Goal: Transaction & Acquisition: Book appointment/travel/reservation

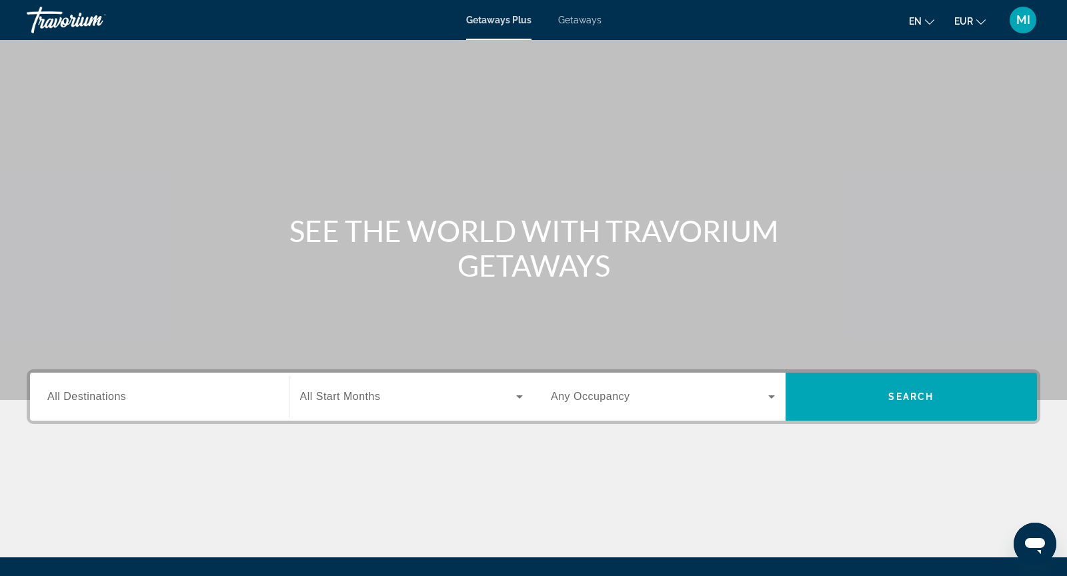
click at [730, 401] on span "Search widget" at bounding box center [659, 397] width 217 height 16
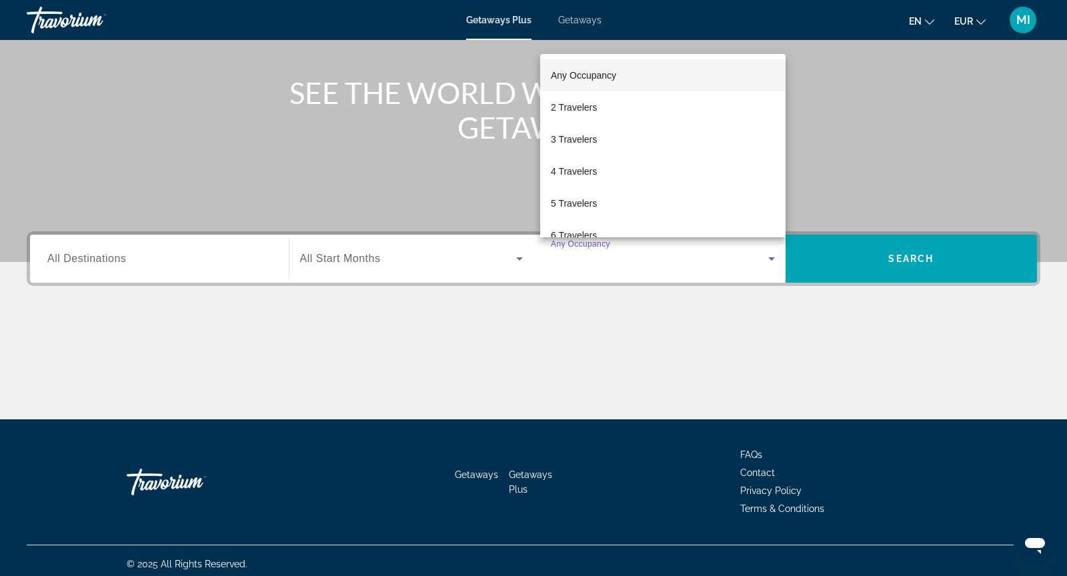
scroll to position [144, 0]
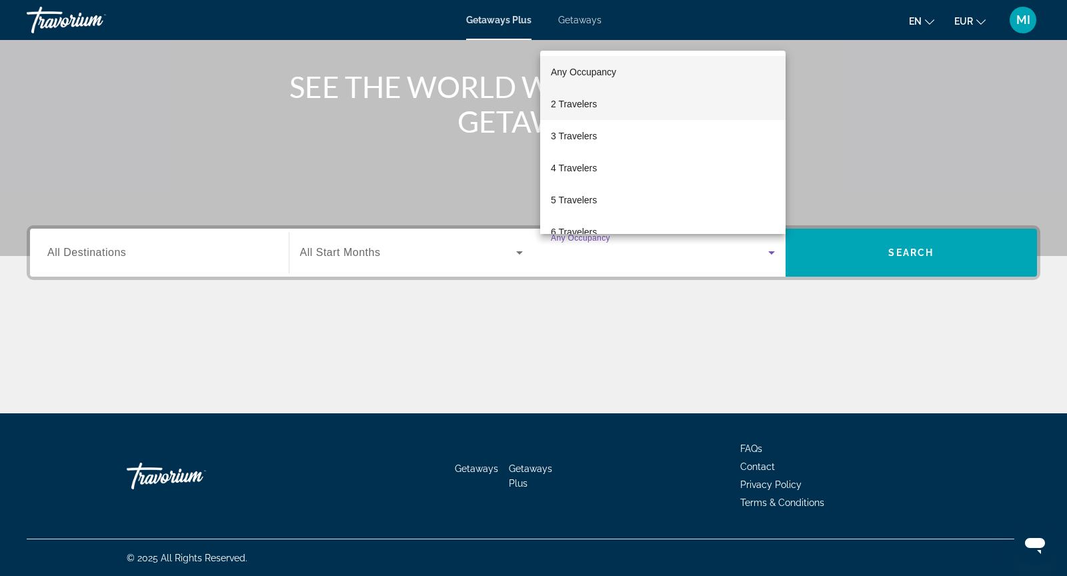
click at [658, 107] on mat-option "2 Travelers" at bounding box center [662, 104] width 245 height 32
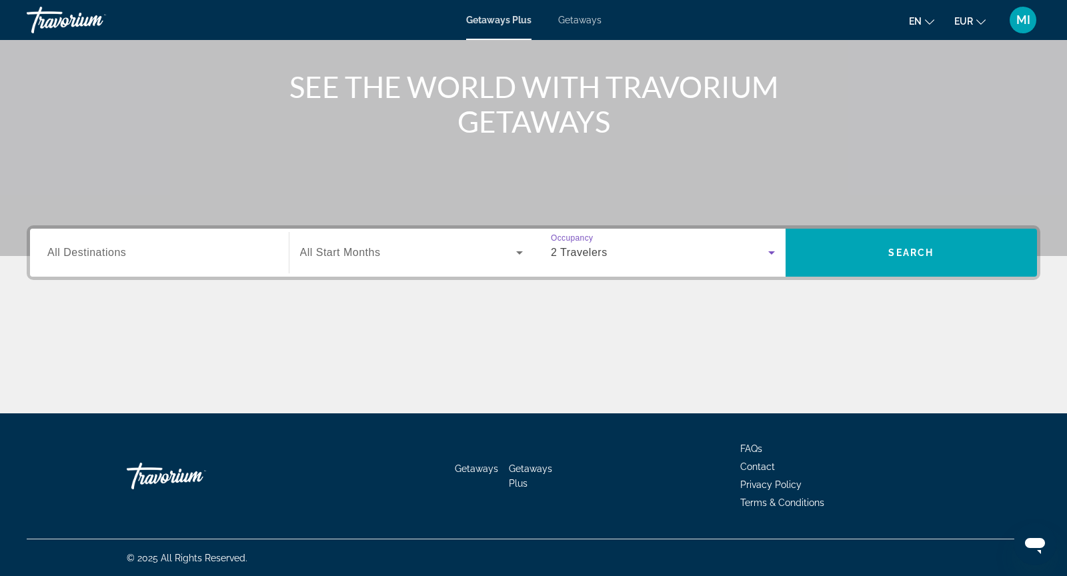
click at [352, 261] on div "Search widget" at bounding box center [411, 252] width 223 height 37
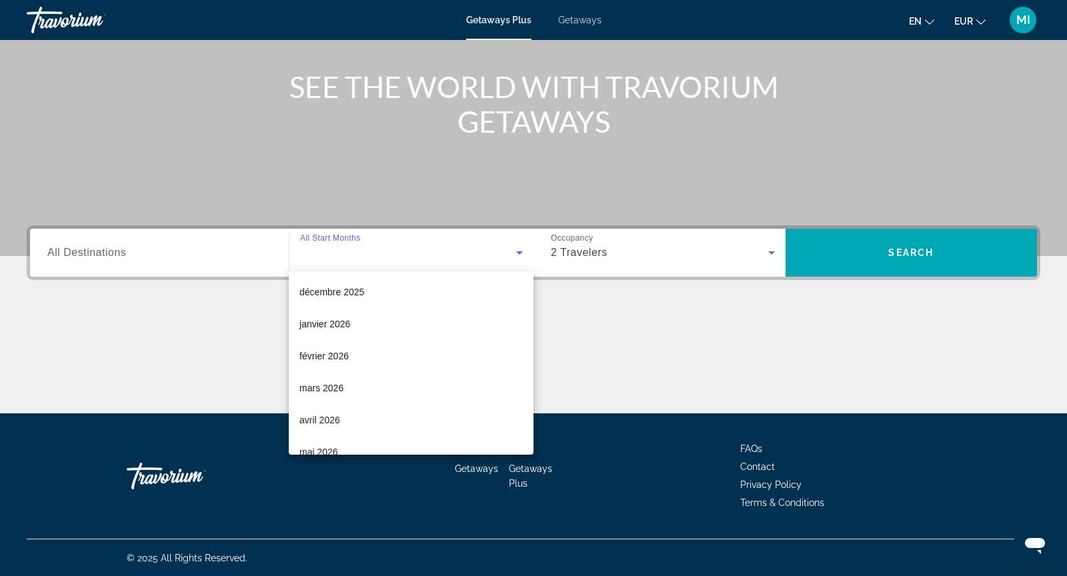
scroll to position [129, 0]
click at [332, 425] on span "avril 2026" at bounding box center [320, 420] width 41 height 16
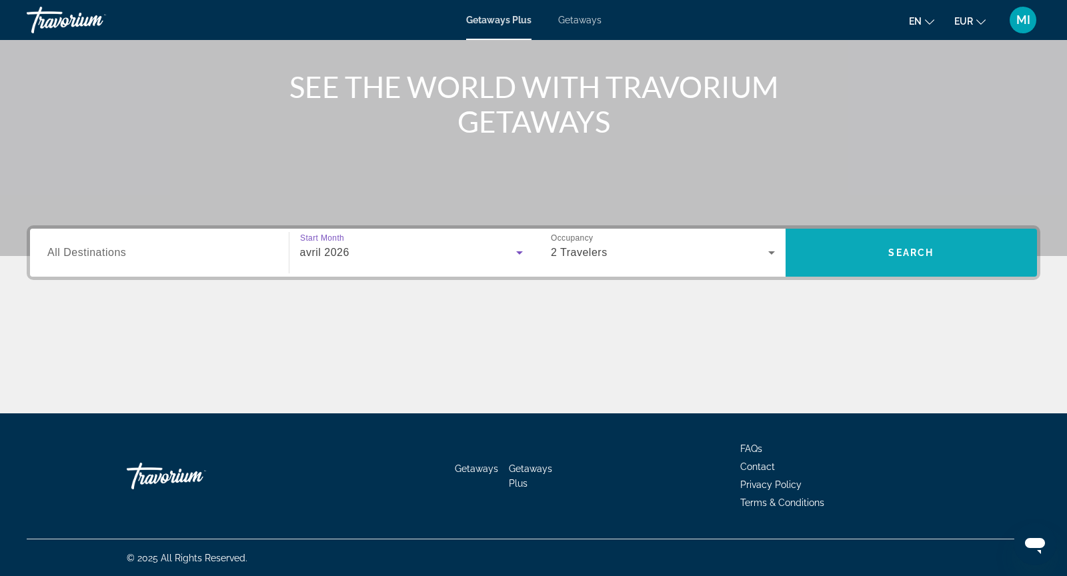
click at [919, 253] on span "Search" at bounding box center [911, 252] width 45 height 11
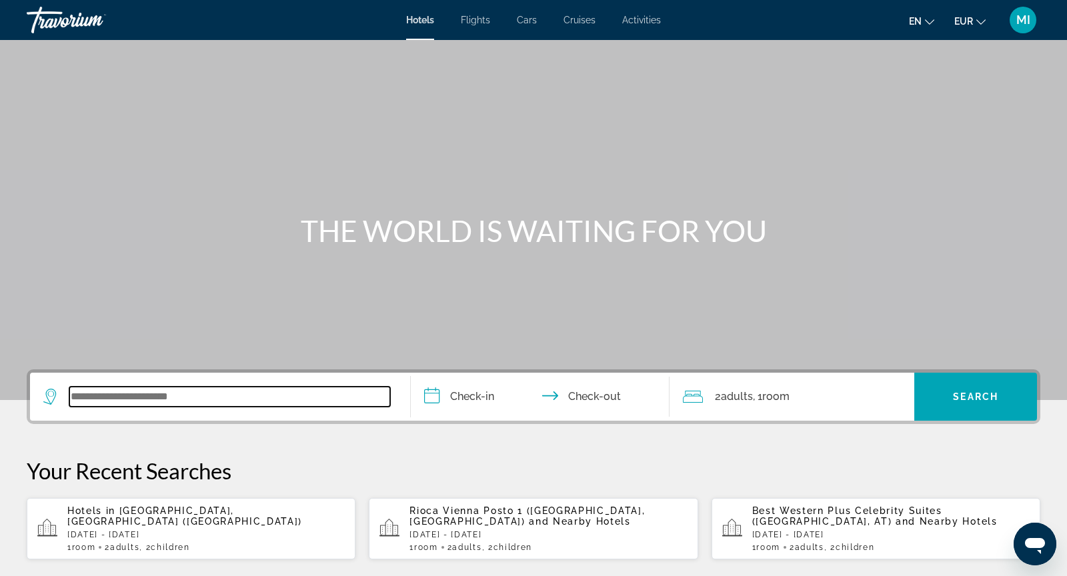
click at [137, 396] on input "Search widget" at bounding box center [229, 397] width 321 height 20
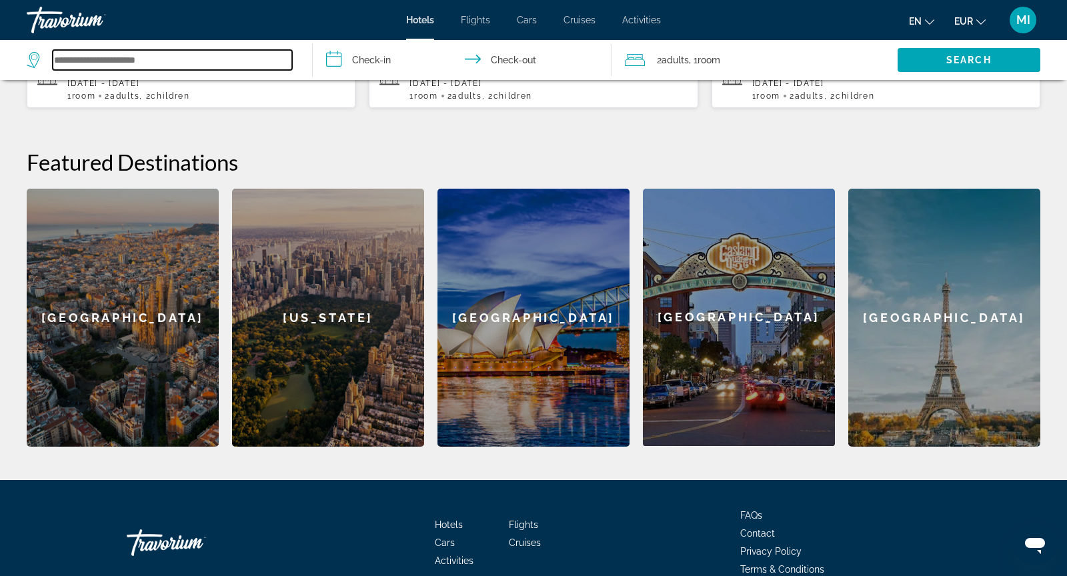
scroll to position [454, 0]
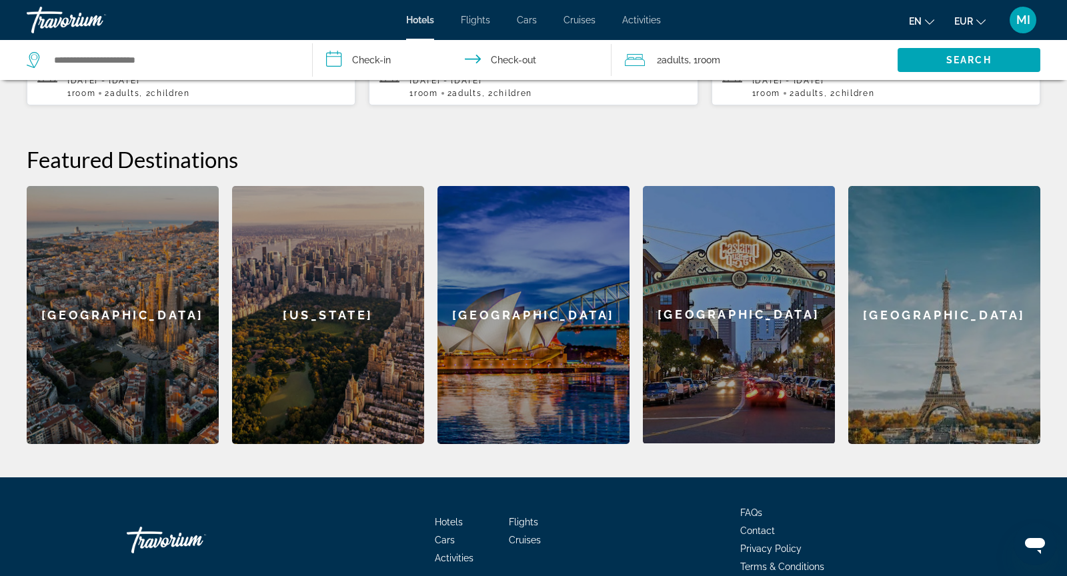
click at [334, 338] on div "New York" at bounding box center [328, 315] width 192 height 258
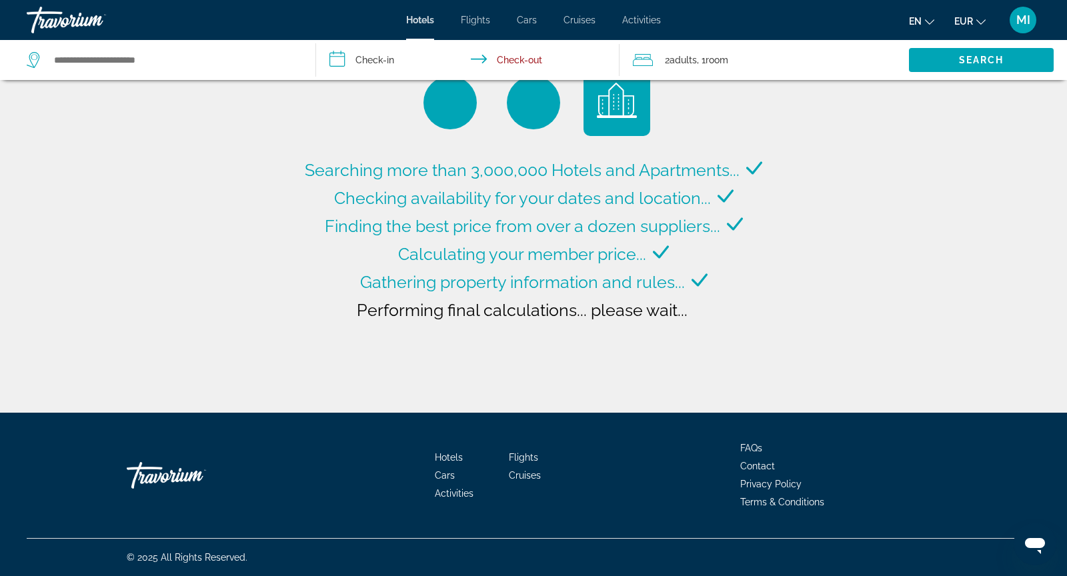
type input "**********"
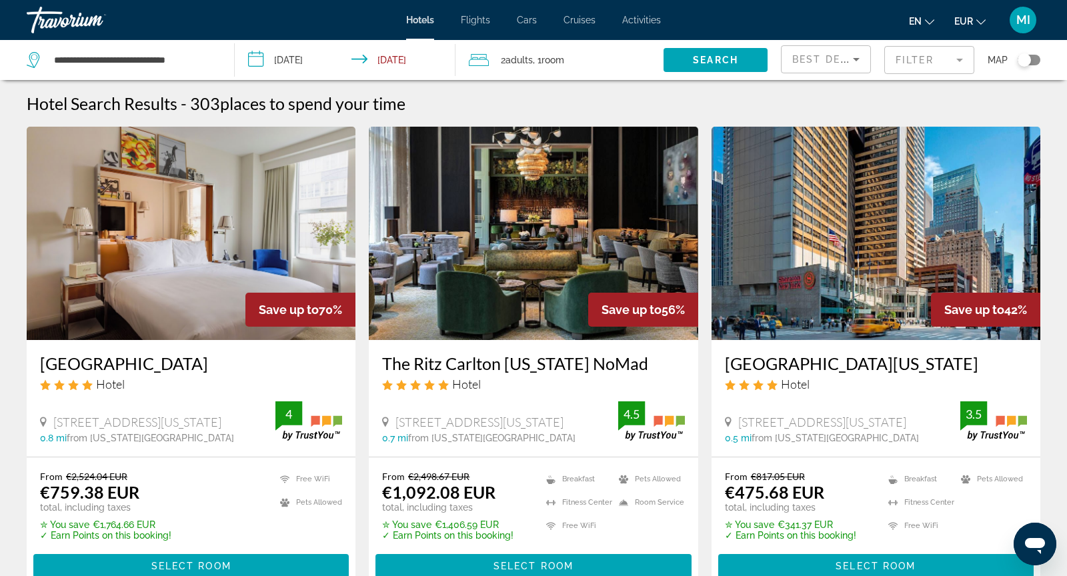
click at [408, 61] on input "**********" at bounding box center [348, 62] width 227 height 44
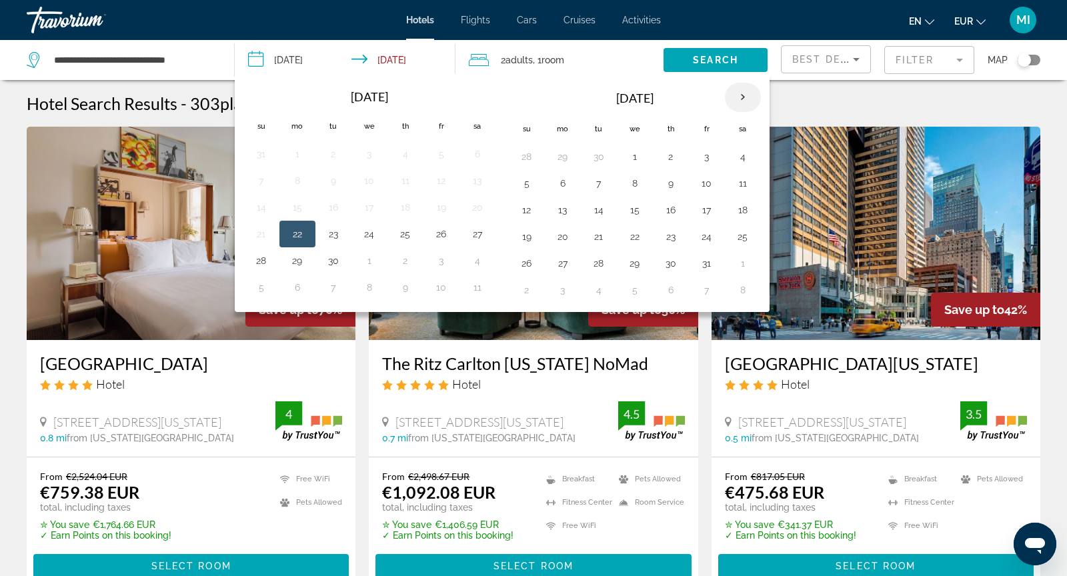
click at [740, 95] on th "Next month" at bounding box center [743, 97] width 36 height 29
click at [739, 96] on th "Next month" at bounding box center [743, 97] width 36 height 29
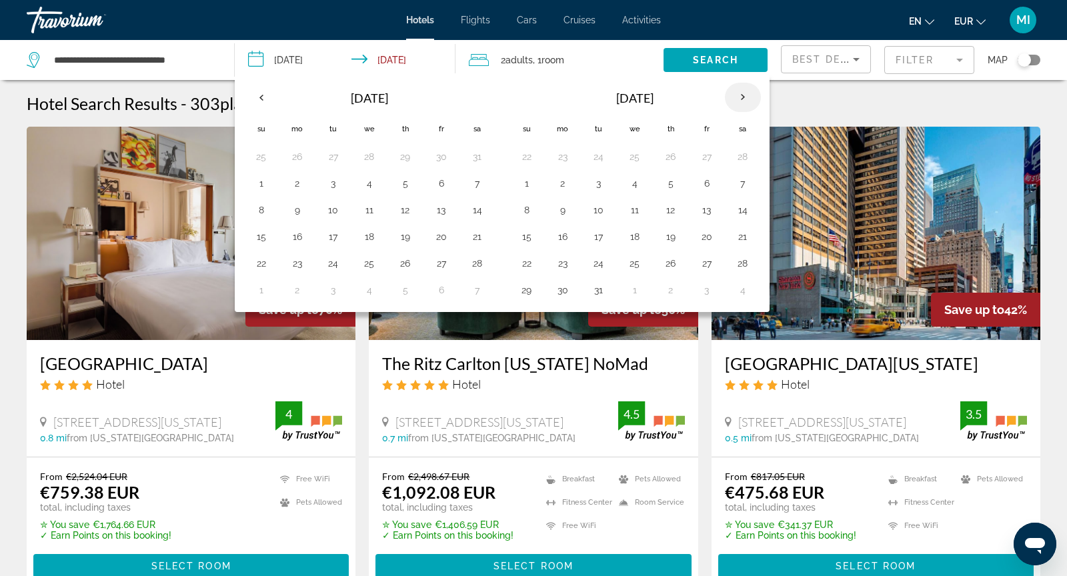
click at [739, 96] on th "Next month" at bounding box center [743, 97] width 36 height 29
click at [529, 229] on button "19" at bounding box center [526, 236] width 21 height 19
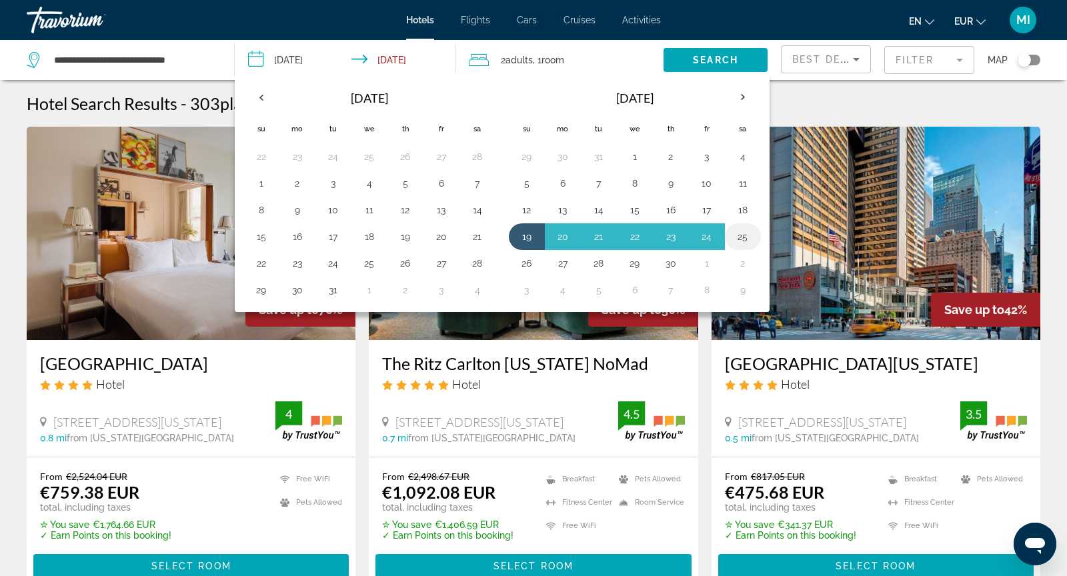
click at [739, 230] on button "25" at bounding box center [742, 236] width 21 height 19
type input "**********"
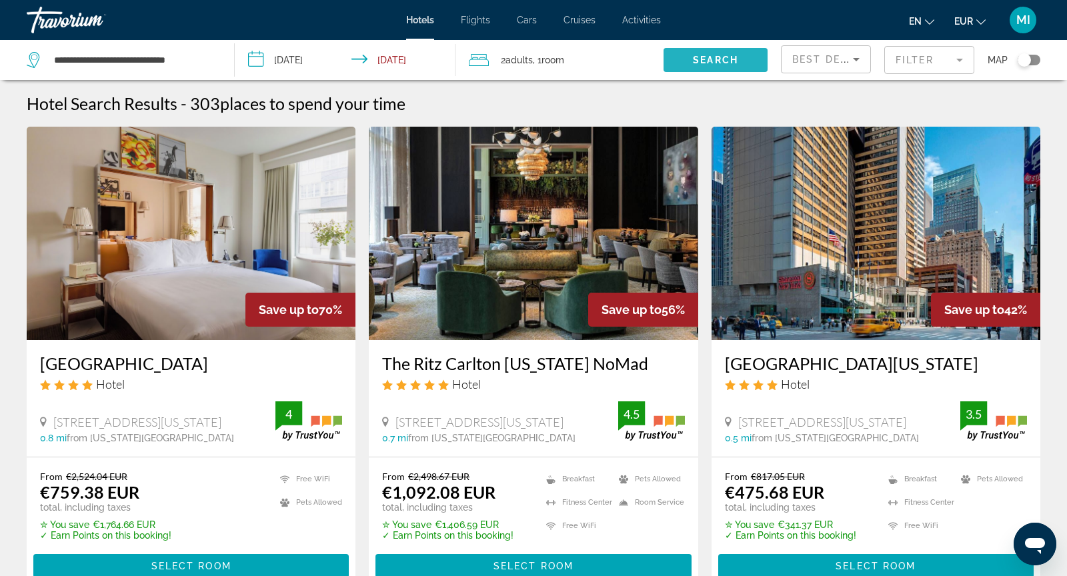
click at [716, 55] on span "Search" at bounding box center [715, 60] width 45 height 11
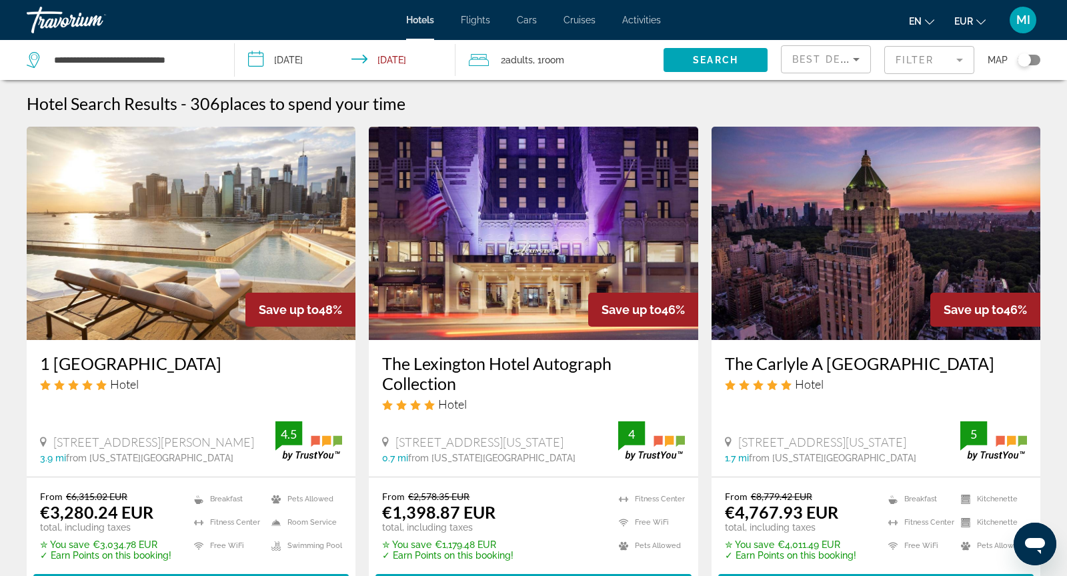
click at [221, 67] on app-destination-search "**********" at bounding box center [117, 60] width 235 height 40
click at [191, 67] on input "**********" at bounding box center [133, 60] width 161 height 20
drag, startPoint x: 202, startPoint y: 61, endPoint x: 28, endPoint y: 78, distance: 175.0
click at [28, 78] on div "**********" at bounding box center [124, 60] width 194 height 40
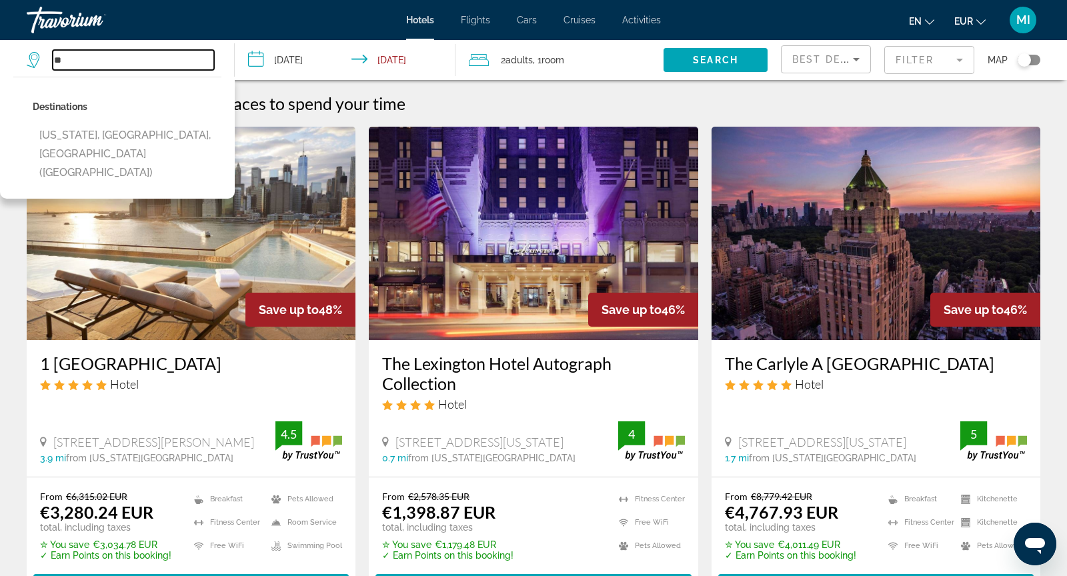
type input "*"
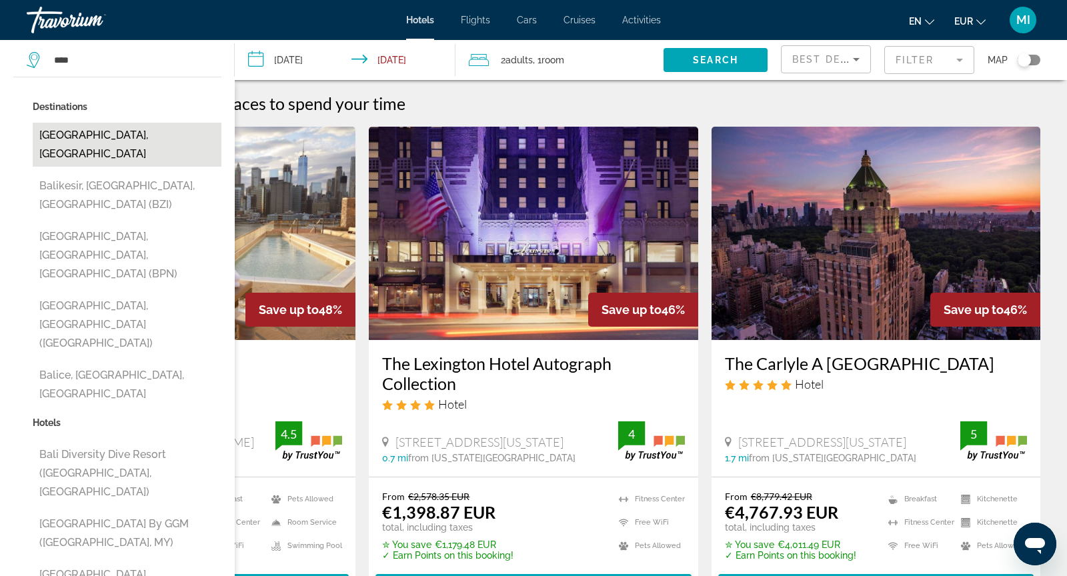
click at [103, 133] on button "Bali Island, Indonesia" at bounding box center [127, 145] width 189 height 44
type input "**********"
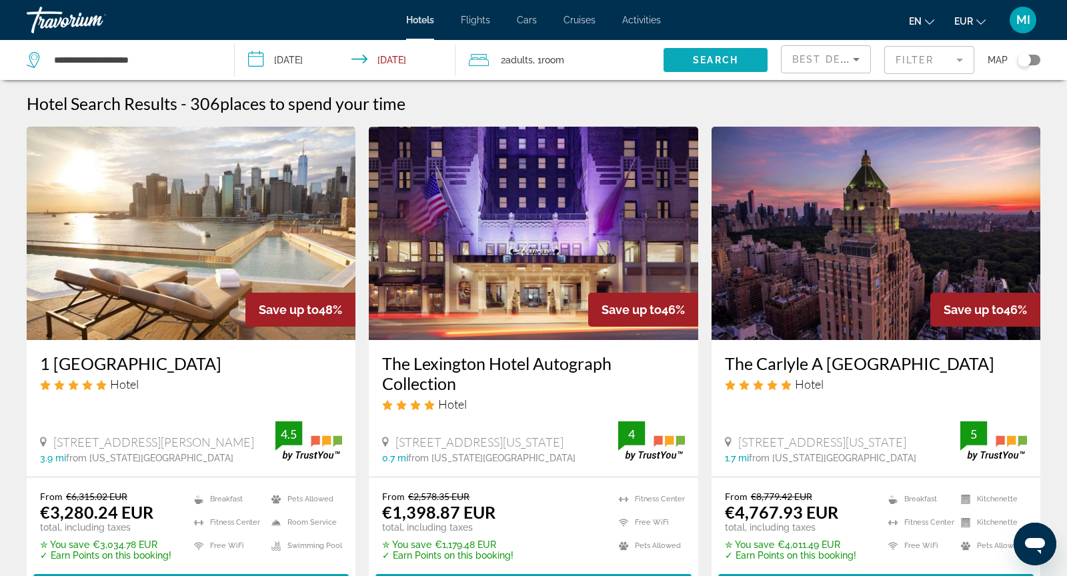
click at [680, 70] on span "Search widget" at bounding box center [716, 60] width 104 height 32
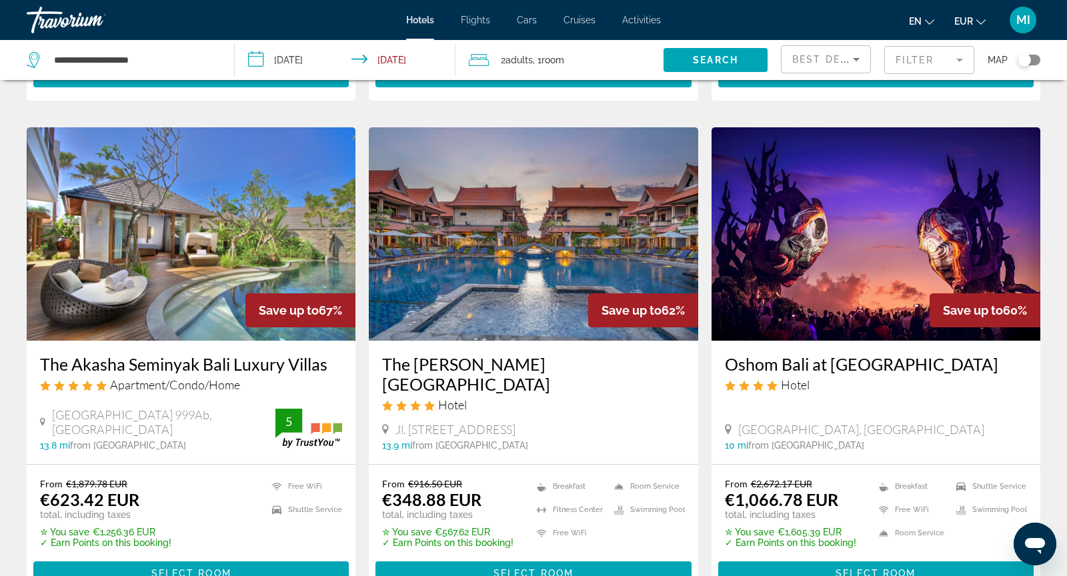
scroll to position [512, 0]
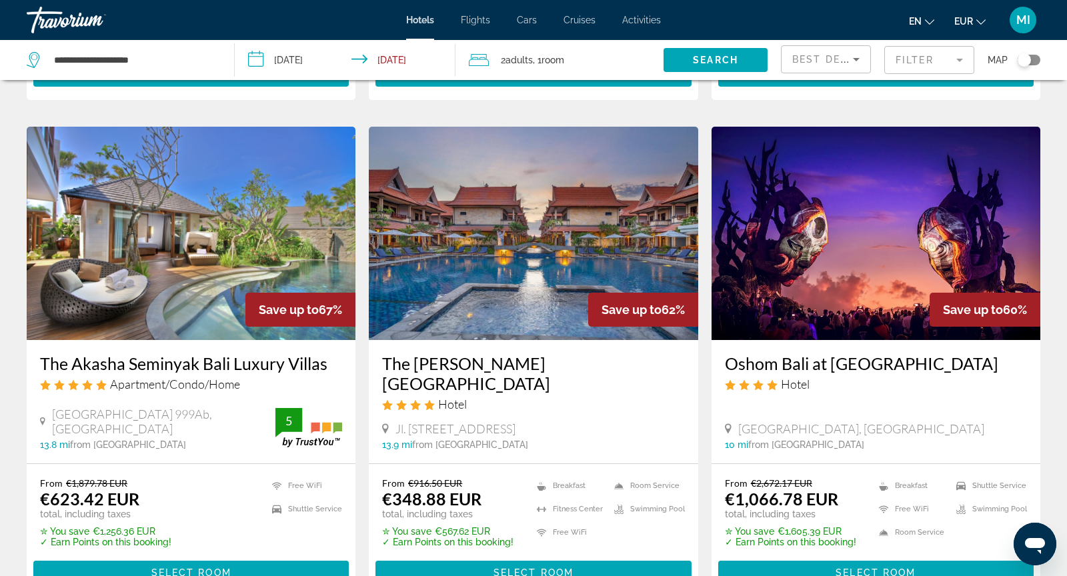
click at [207, 245] on img "Main content" at bounding box center [191, 233] width 329 height 213
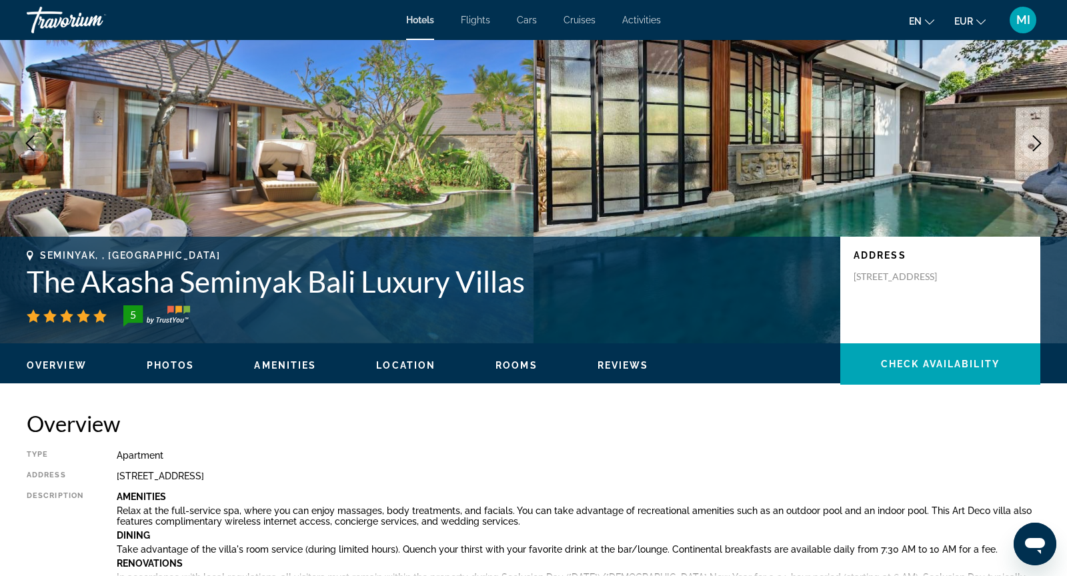
scroll to position [114, 0]
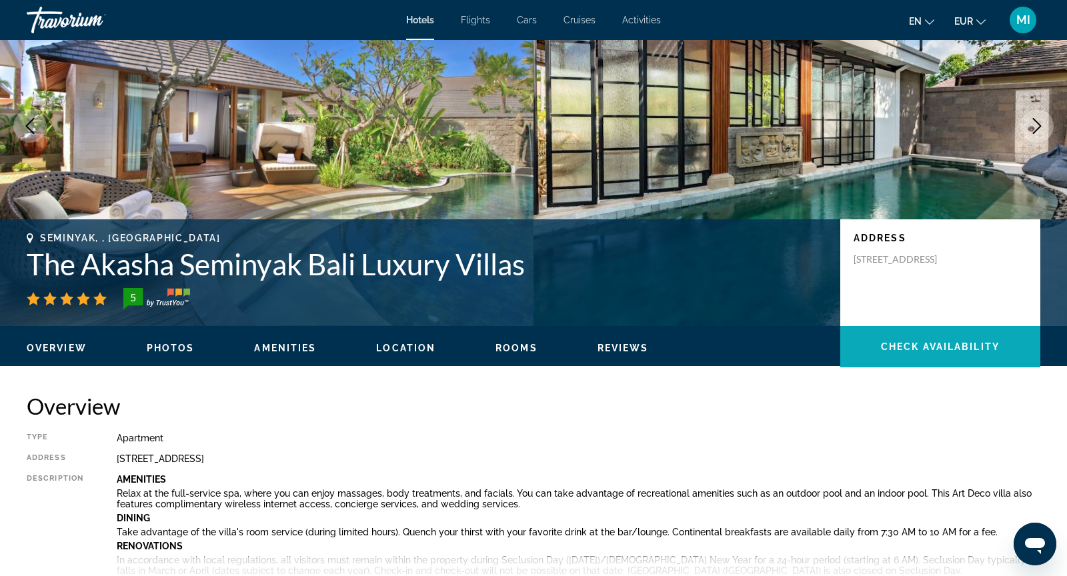
click at [915, 351] on span "Check Availability" at bounding box center [940, 347] width 119 height 11
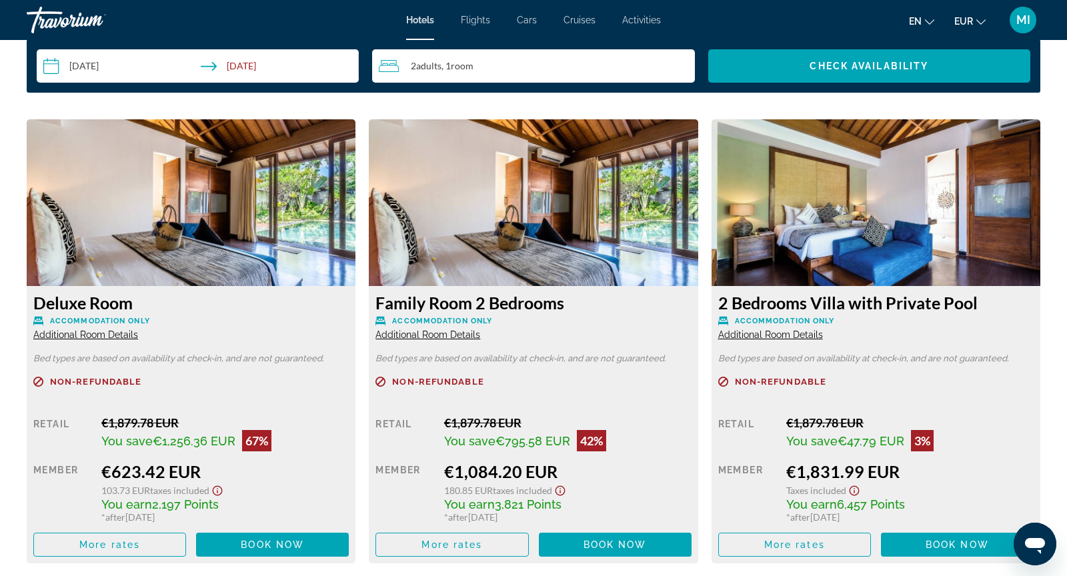
scroll to position [1776, 0]
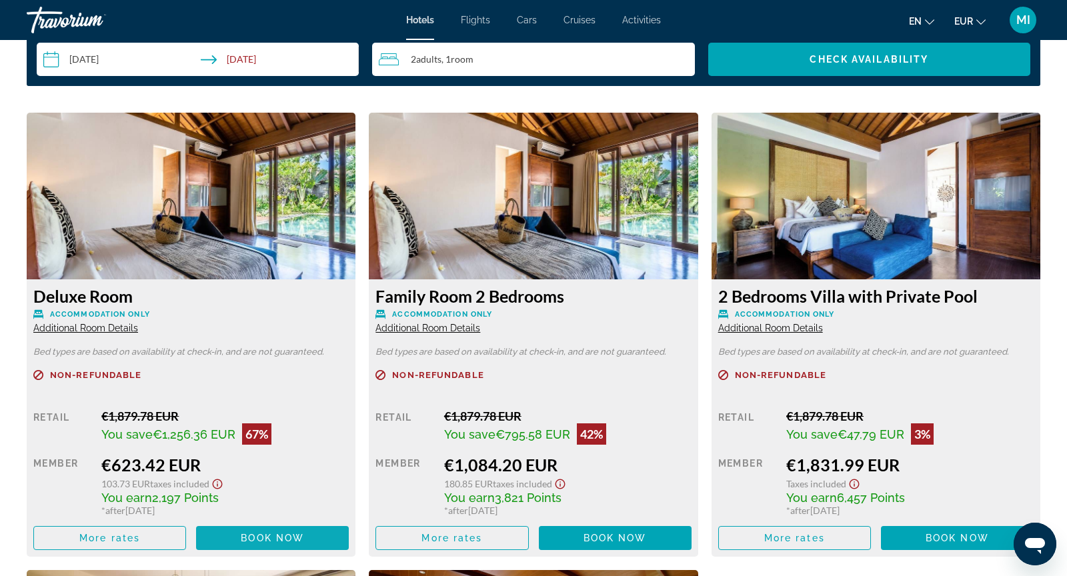
click at [245, 531] on span "Main content" at bounding box center [272, 538] width 153 height 32
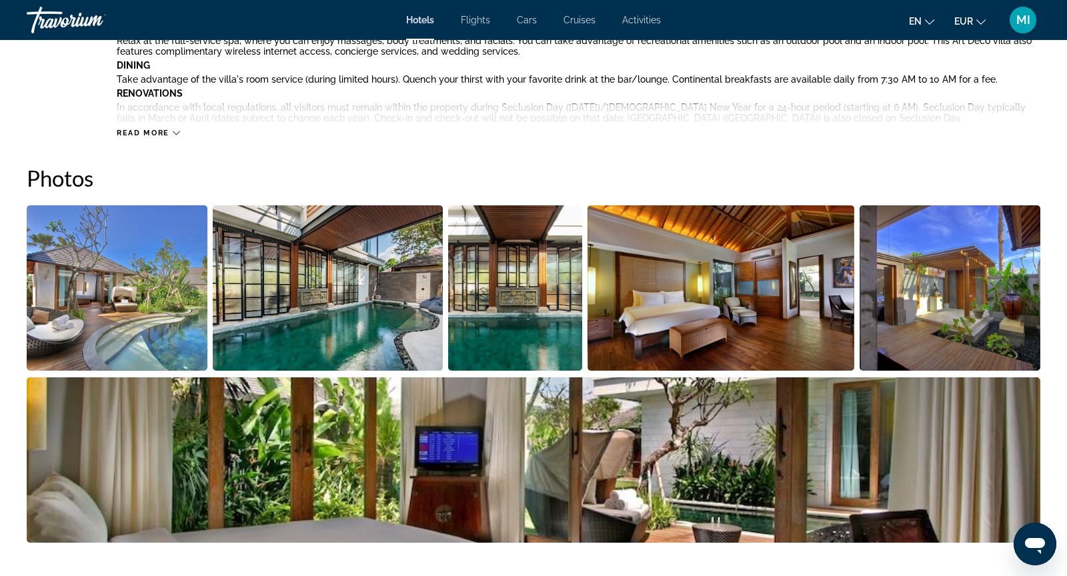
scroll to position [599, 0]
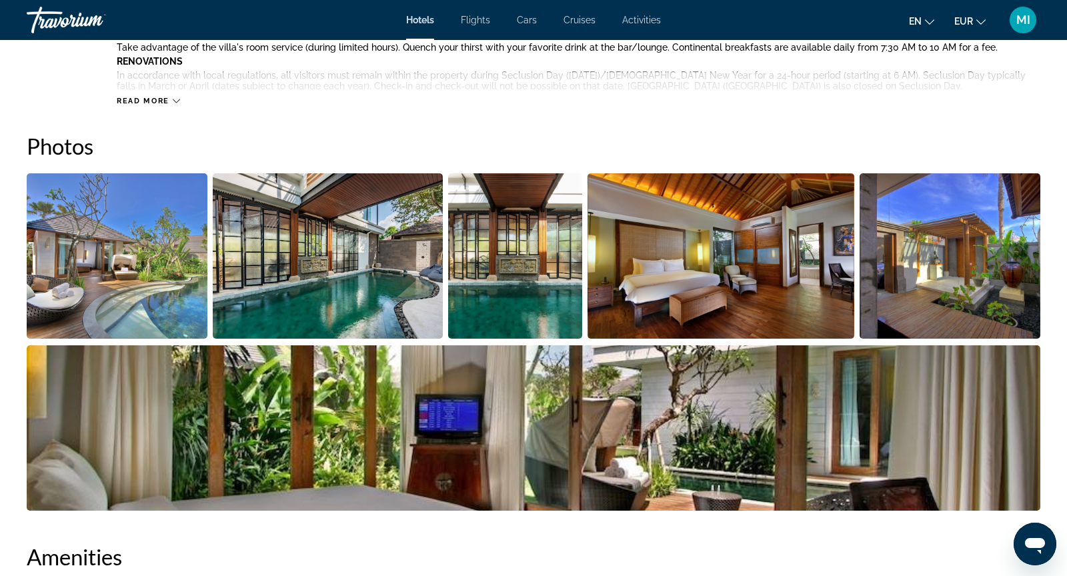
click at [131, 255] on img "Open full-screen image slider" at bounding box center [117, 255] width 181 height 165
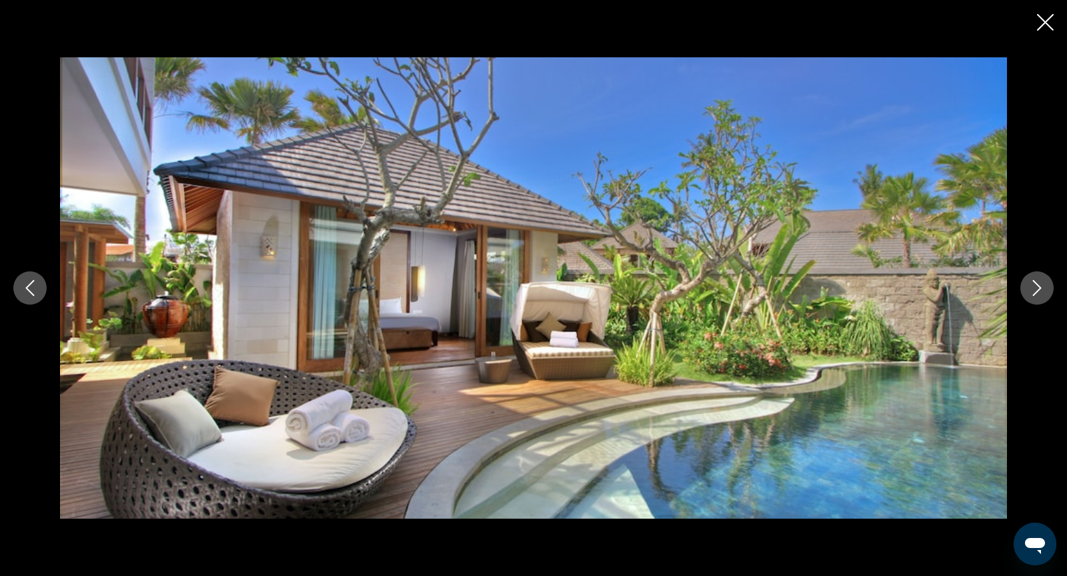
click at [1031, 288] on icon "Next image" at bounding box center [1037, 288] width 16 height 16
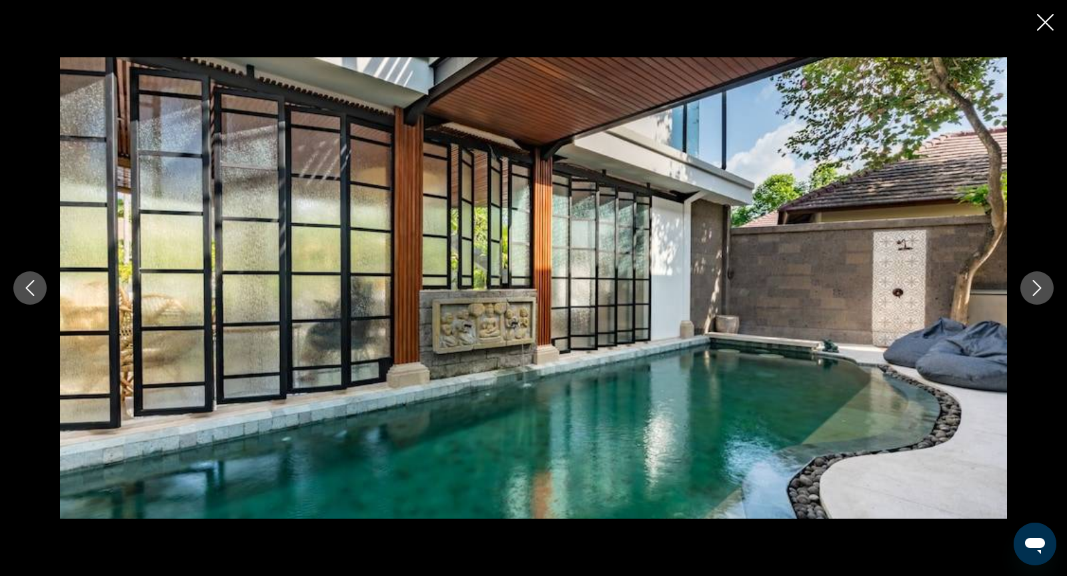
click at [1031, 288] on icon "Next image" at bounding box center [1037, 288] width 16 height 16
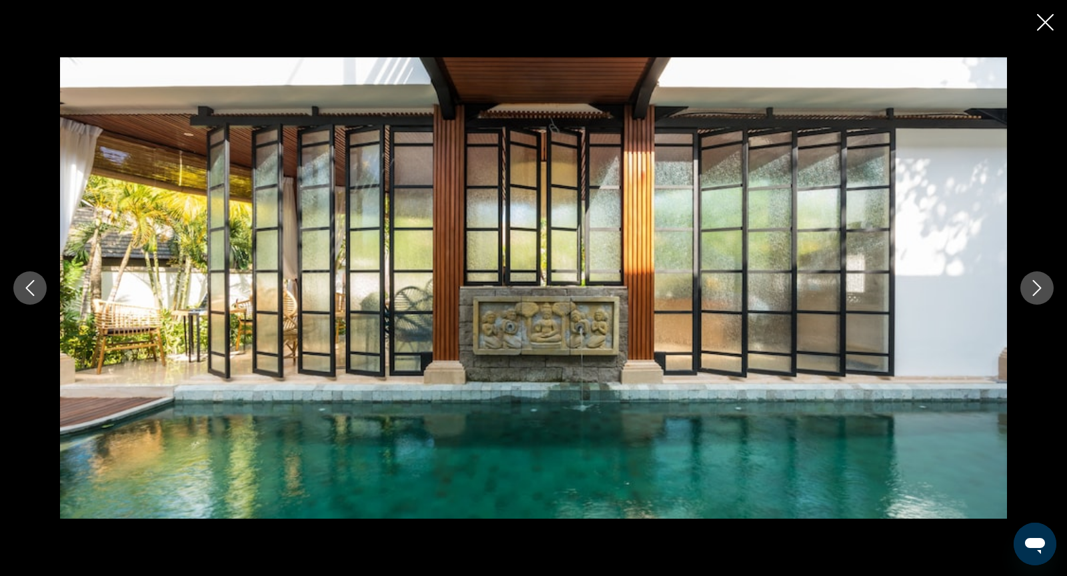
click at [1032, 289] on icon "Next image" at bounding box center [1037, 288] width 16 height 16
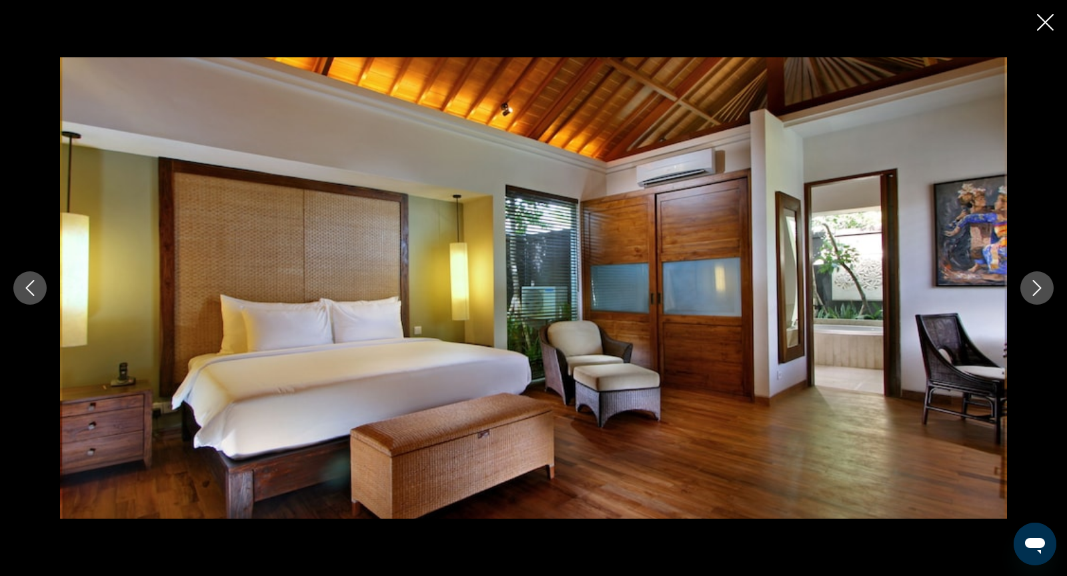
click at [1032, 289] on icon "Next image" at bounding box center [1037, 288] width 16 height 16
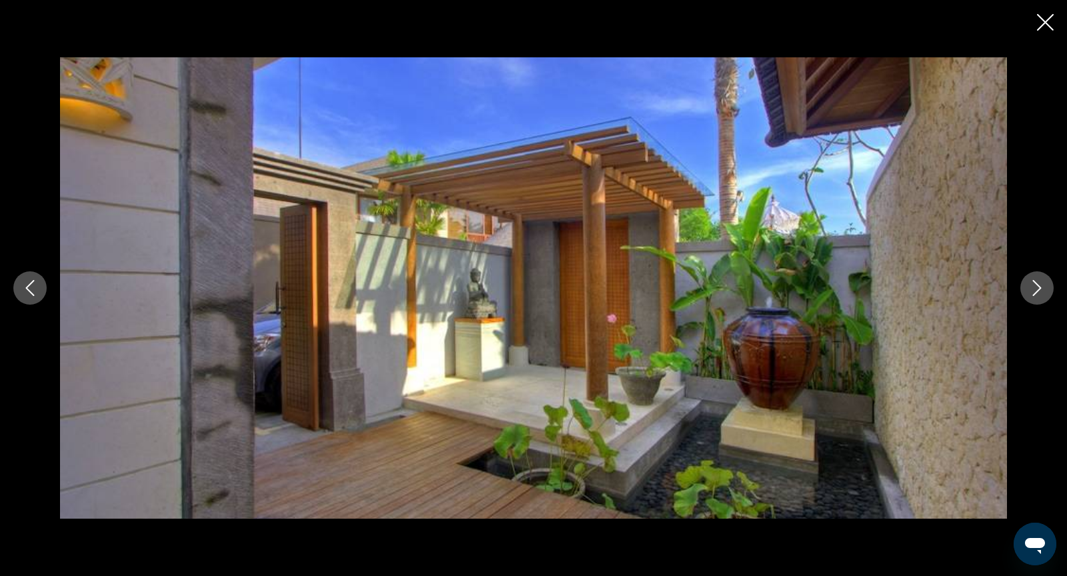
click at [1032, 289] on icon "Next image" at bounding box center [1037, 288] width 16 height 16
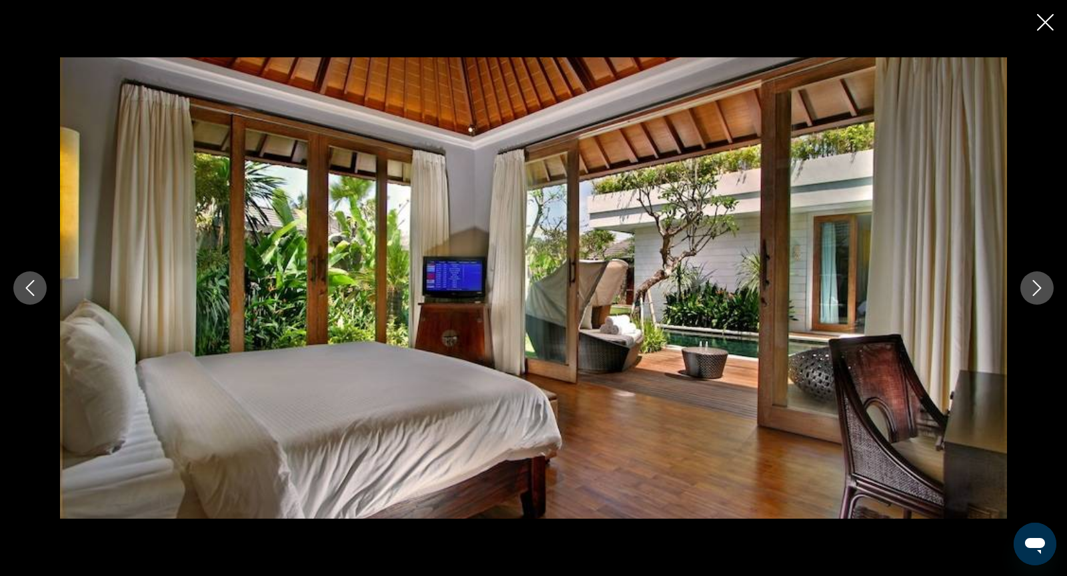
click at [1047, 29] on icon "Close slideshow" at bounding box center [1045, 22] width 17 height 17
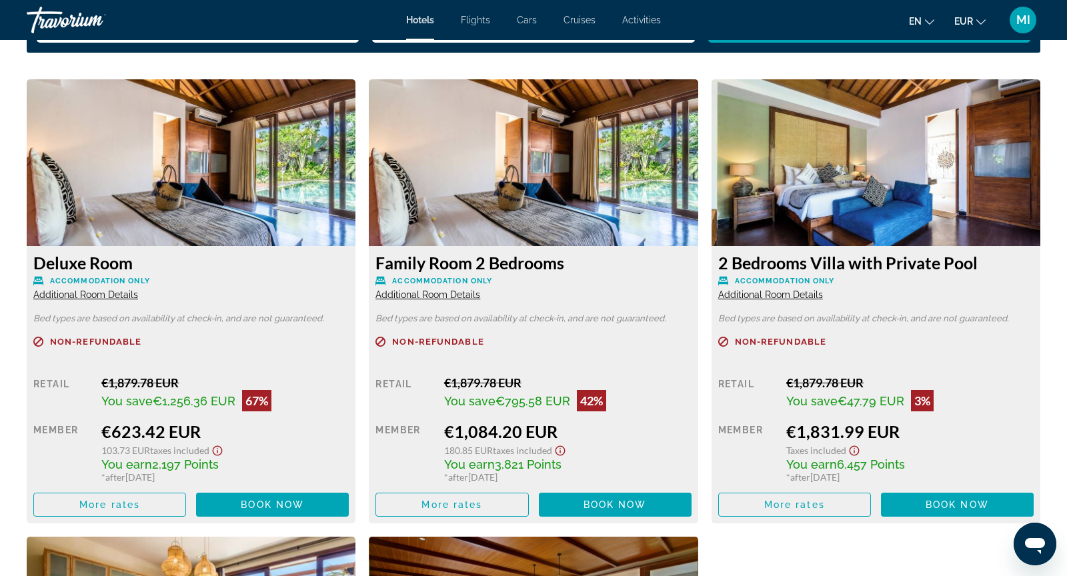
scroll to position [1812, 0]
